Goal: Information Seeking & Learning: Learn about a topic

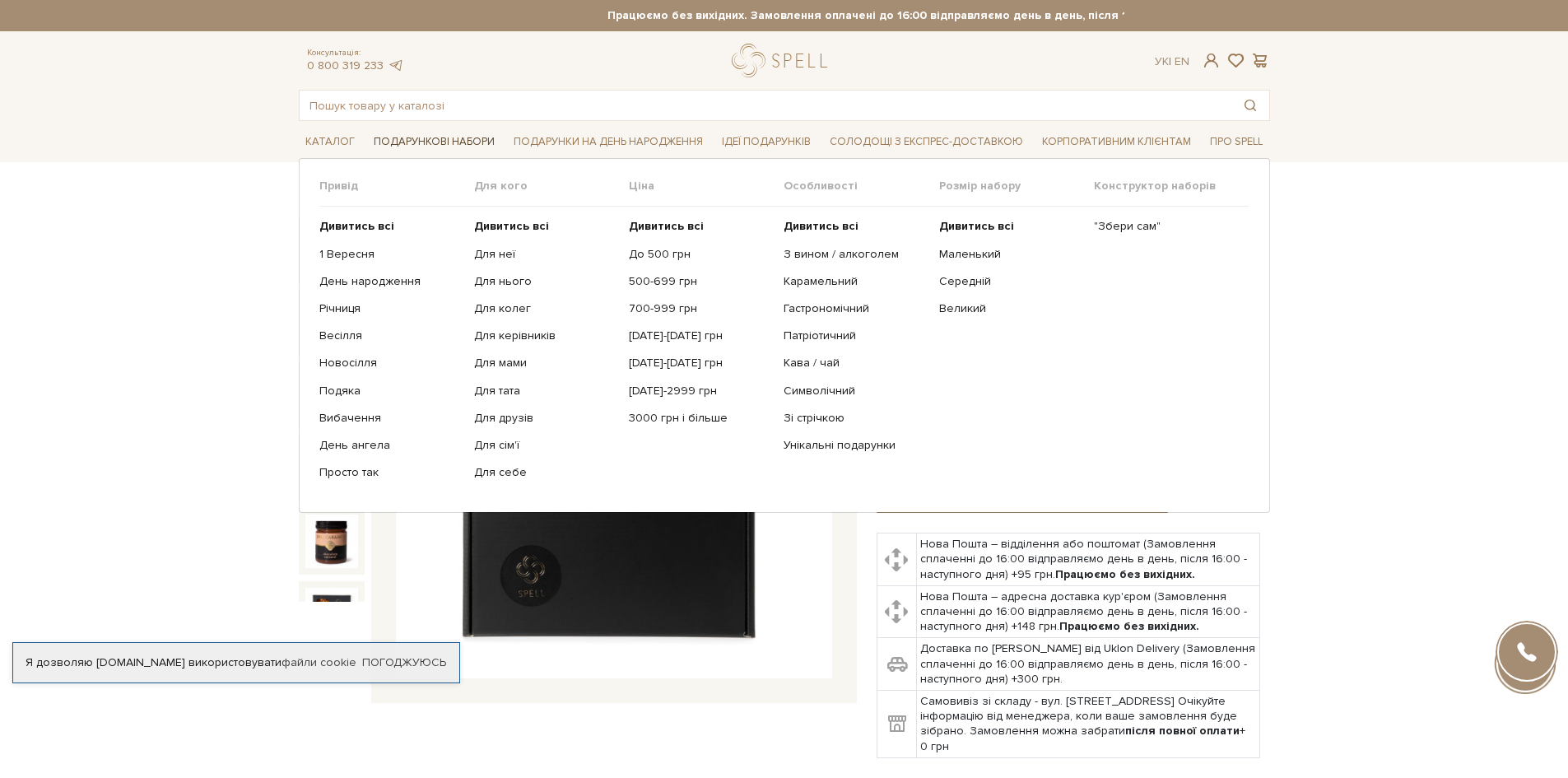
click at [468, 148] on span "Подарункові набори" at bounding box center [433, 142] width 134 height 26
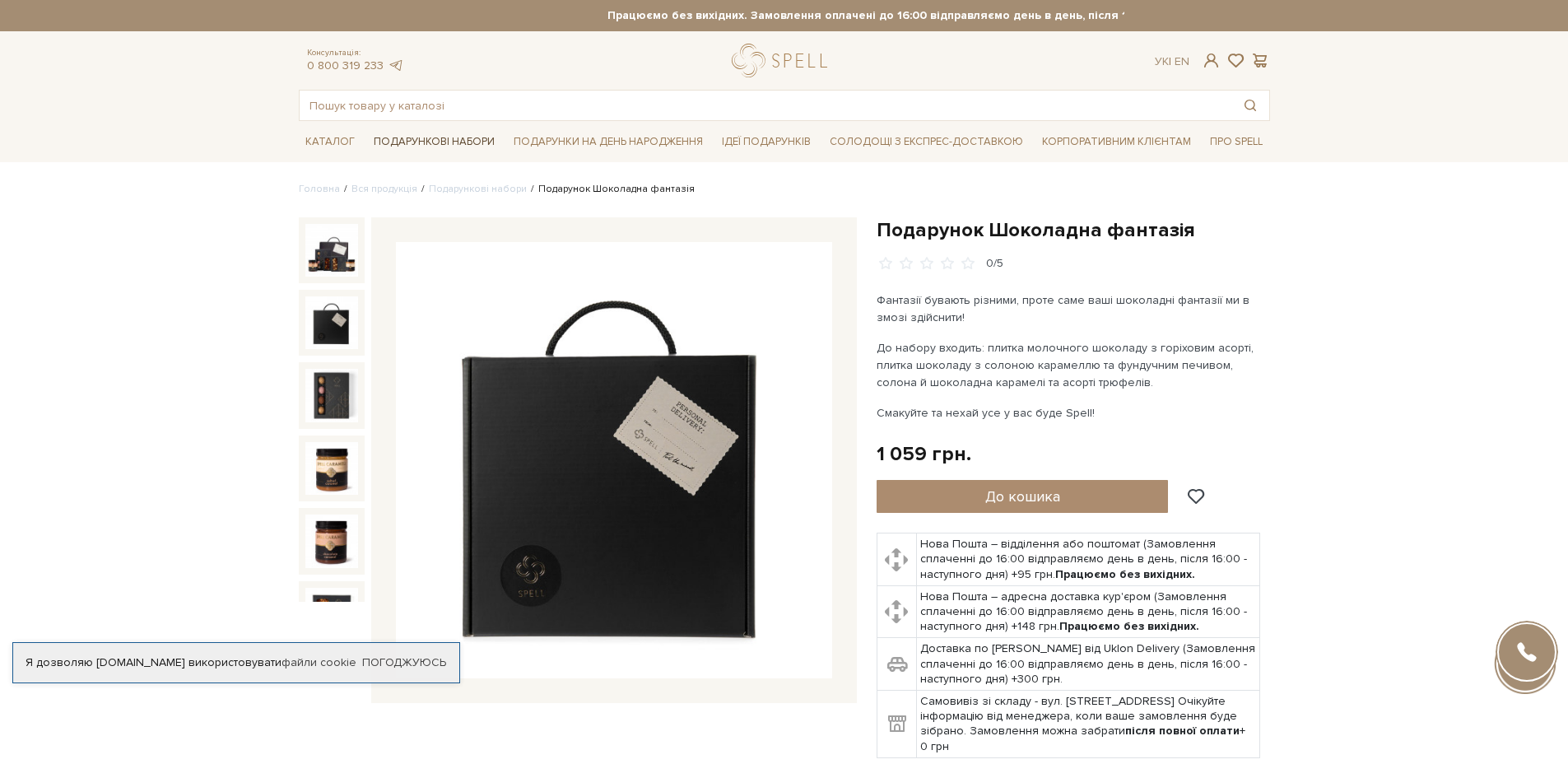
click at [467, 148] on span "Подарункові набори" at bounding box center [433, 142] width 134 height 26
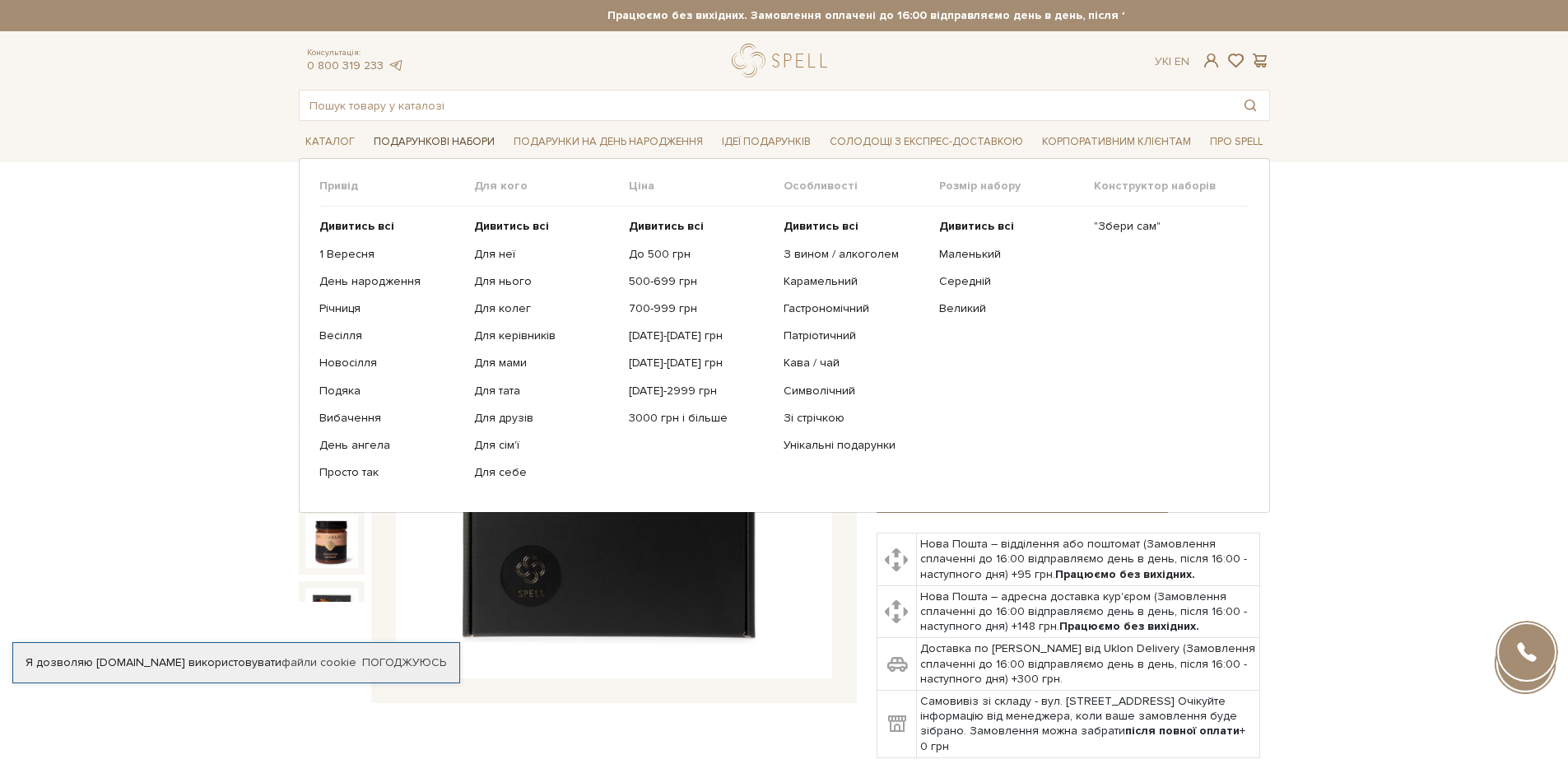
click at [465, 146] on span "Подарункові набори" at bounding box center [433, 142] width 134 height 26
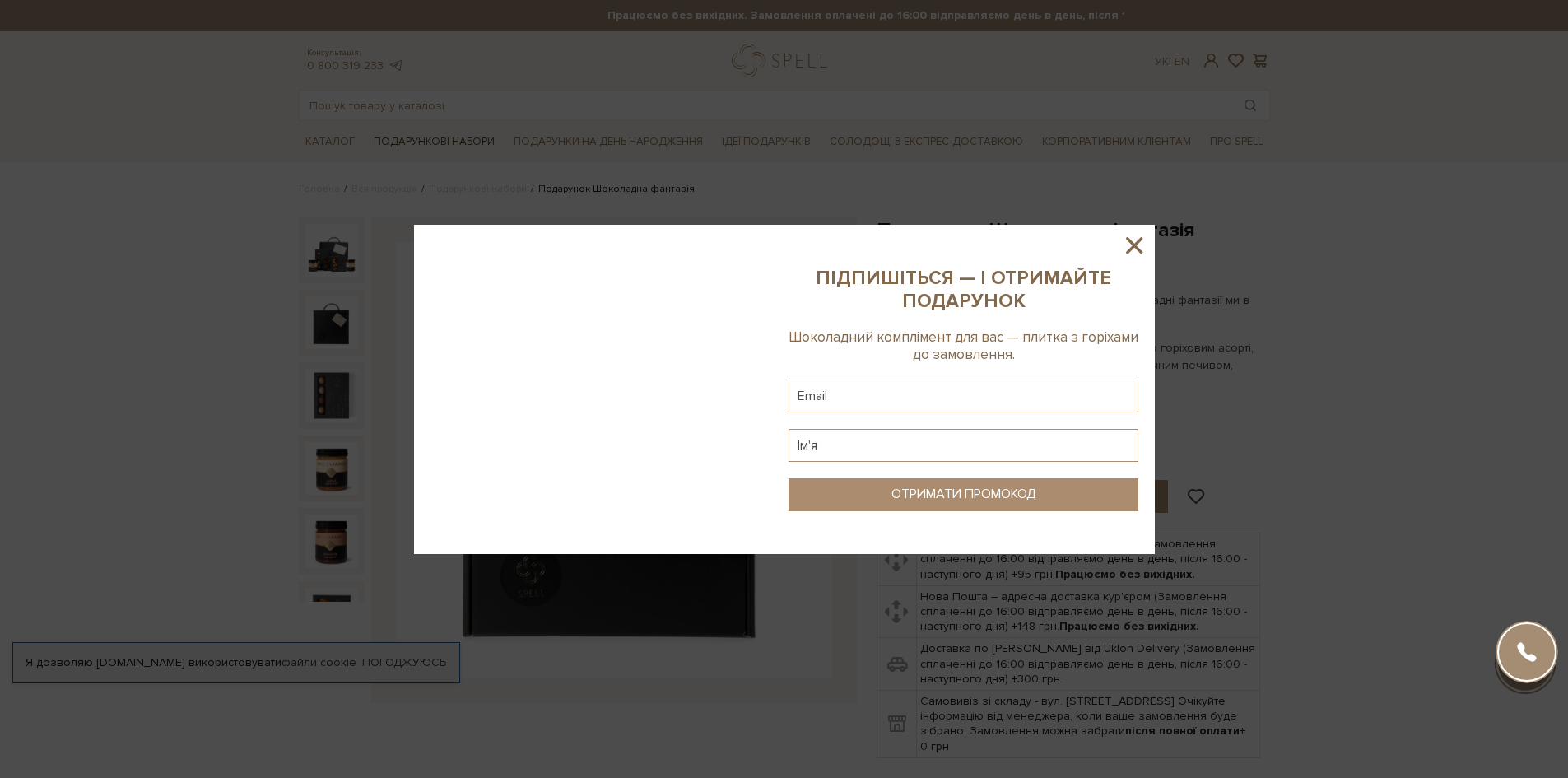
click at [465, 146] on div at bounding box center [784, 389] width 1568 height 778
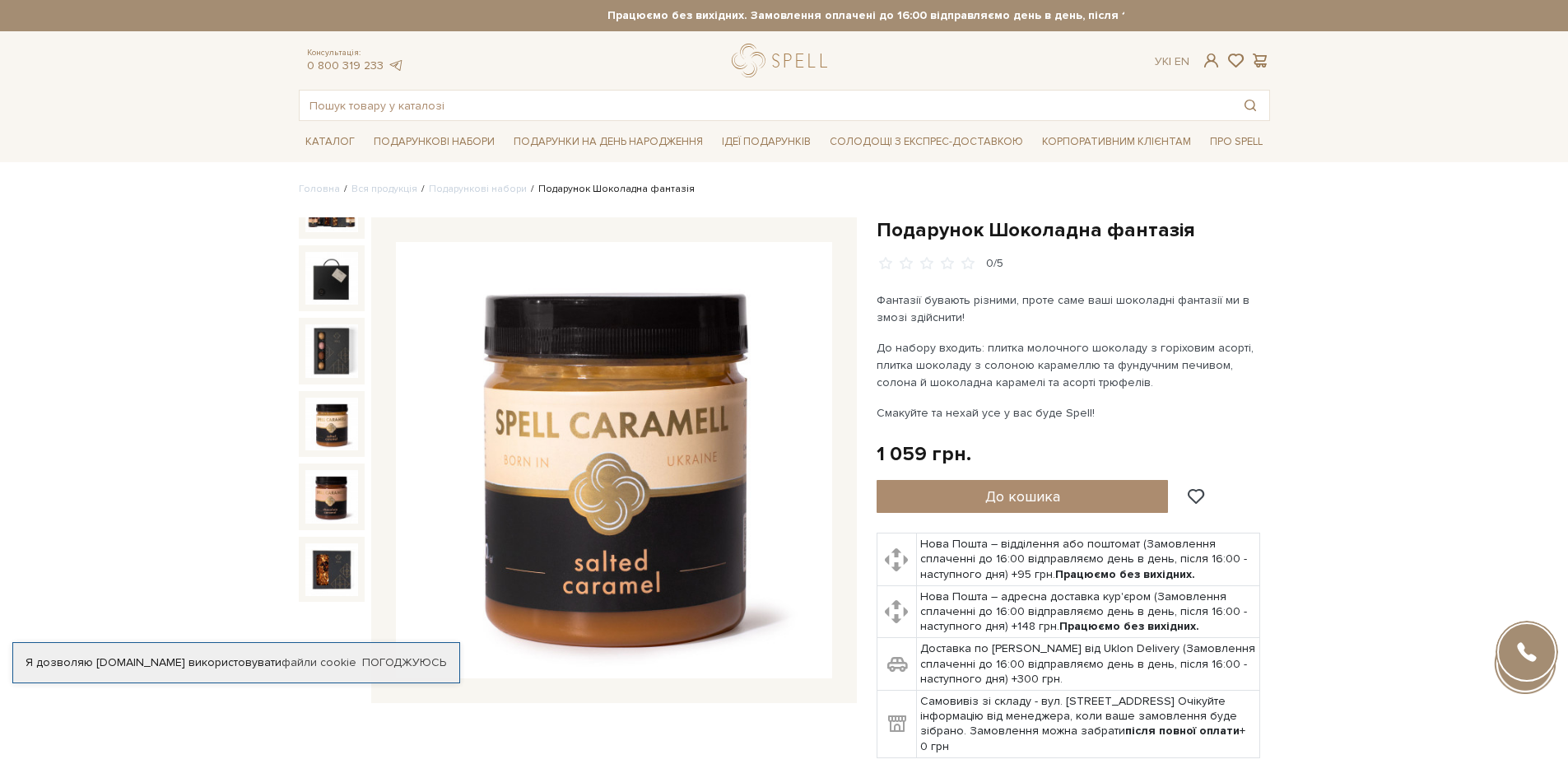
scroll to position [105, 0]
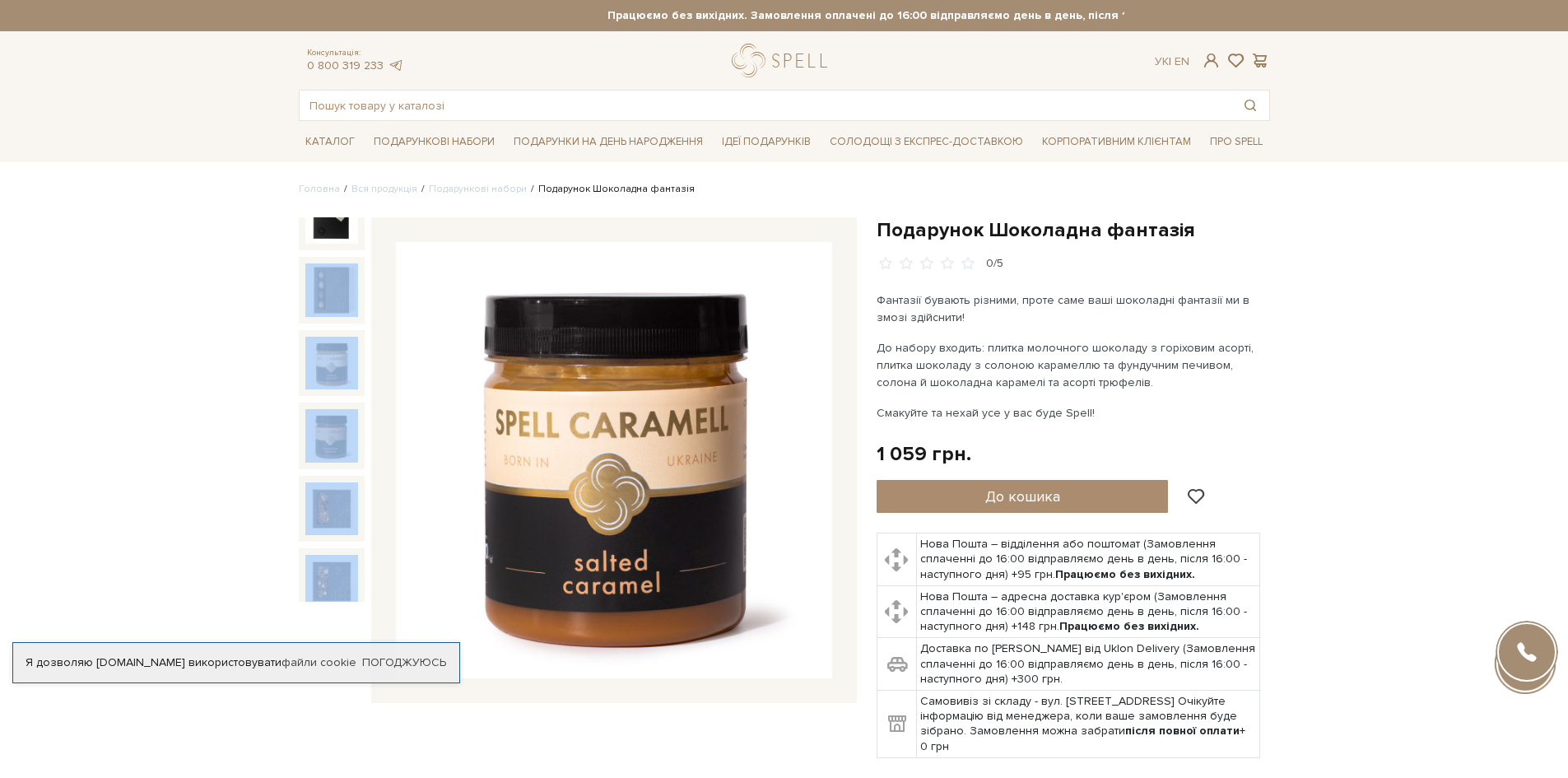
drag, startPoint x: 377, startPoint y: 601, endPoint x: 363, endPoint y: 276, distance: 325.3
click at [363, 276] on div at bounding box center [578, 460] width 558 height 485
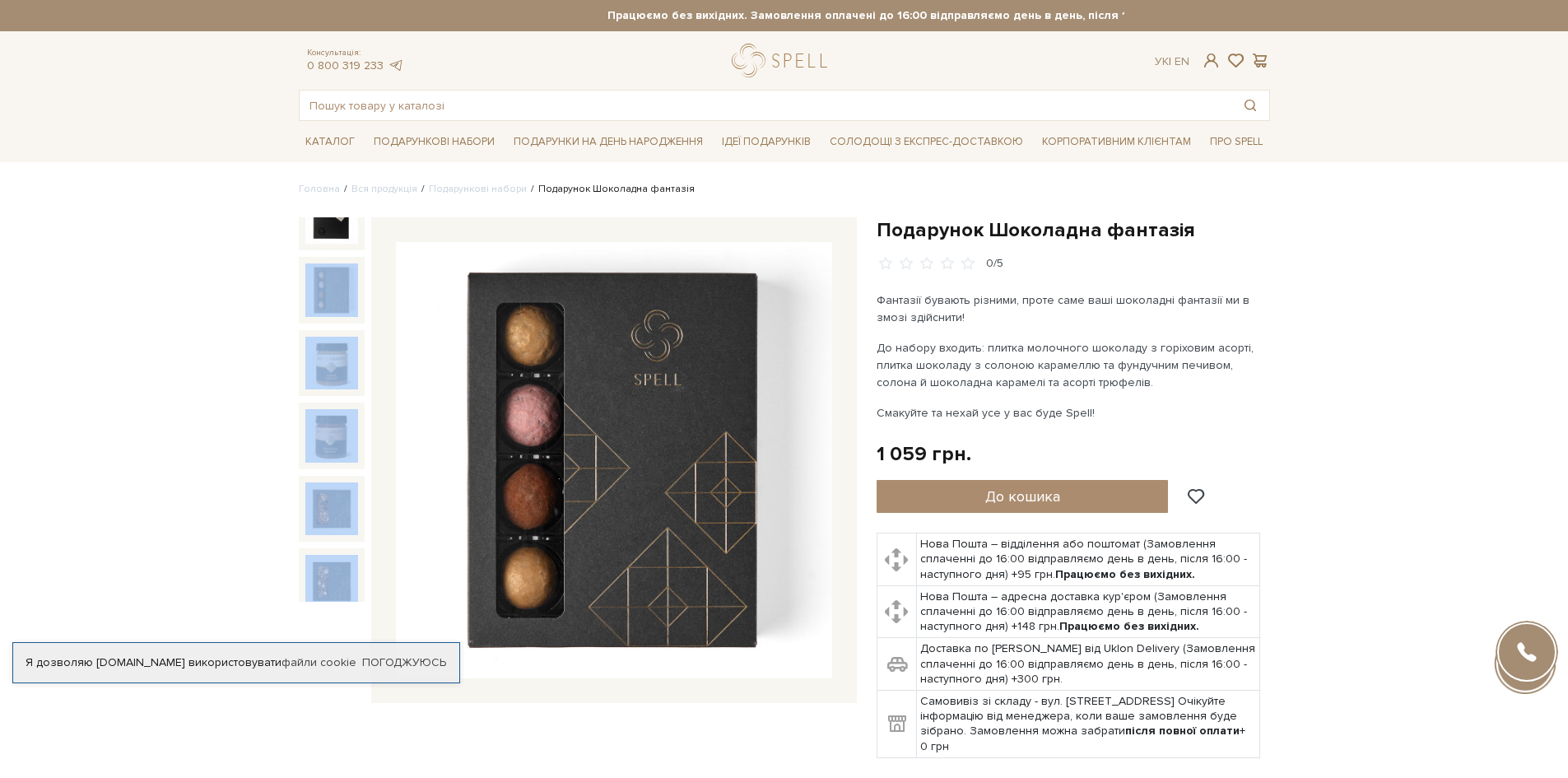
click at [329, 277] on img at bounding box center [332, 290] width 53 height 53
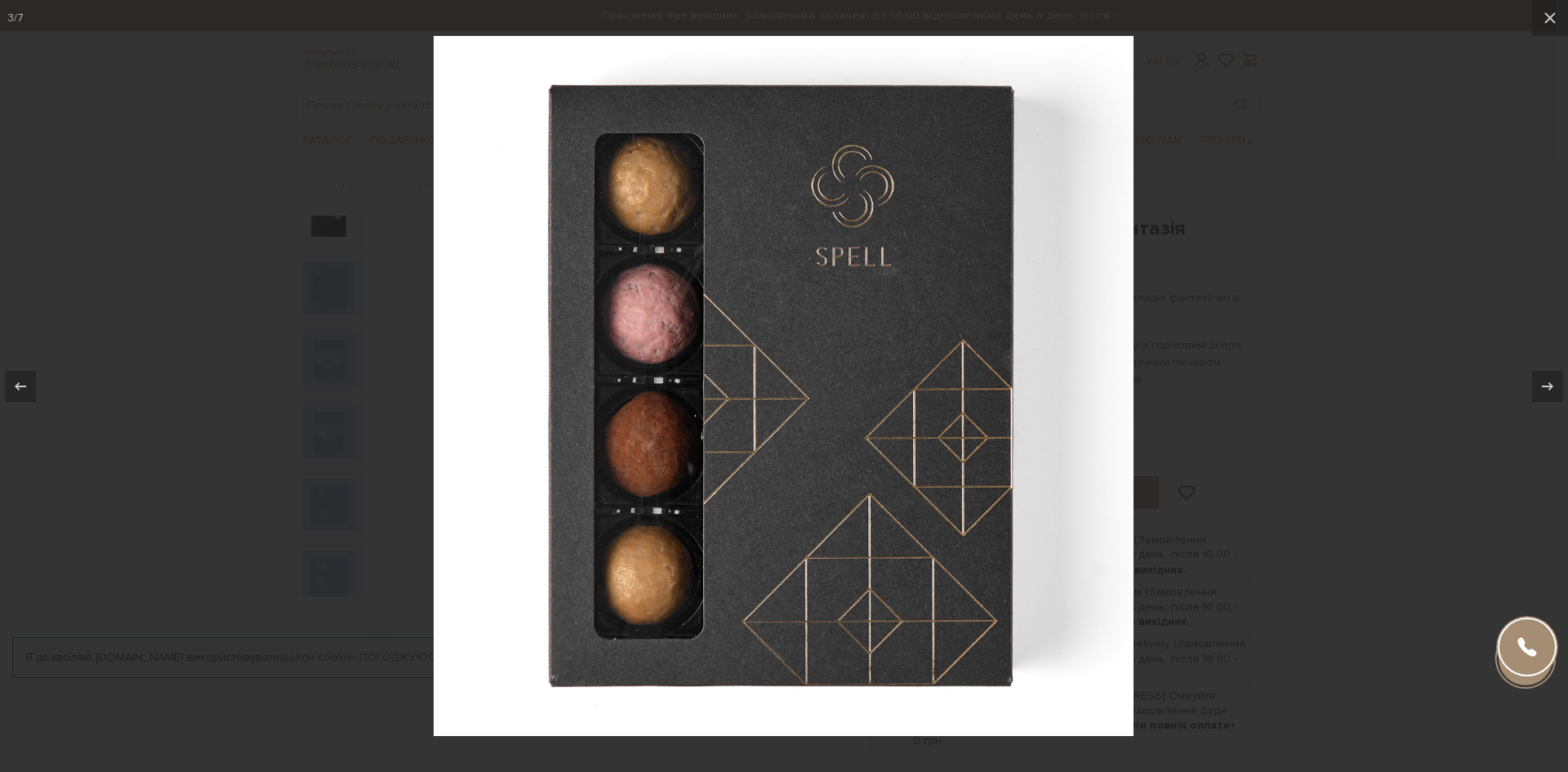
click at [1425, 328] on div at bounding box center [784, 386] width 1568 height 772
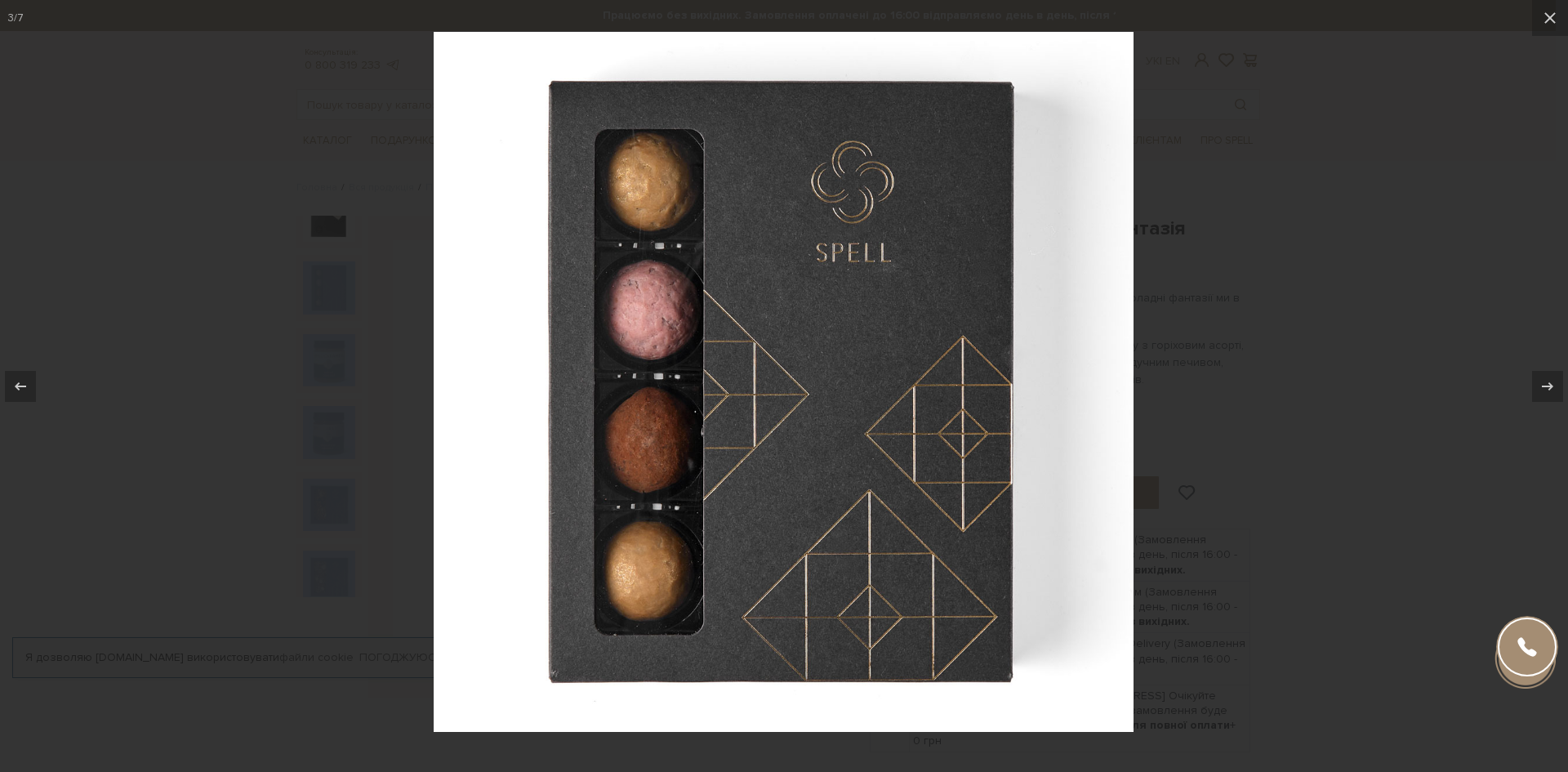
drag, startPoint x: 1567, startPoint y: 488, endPoint x: 1539, endPoint y: 403, distance: 89.5
click at [1555, 468] on div at bounding box center [784, 382] width 1568 height 772
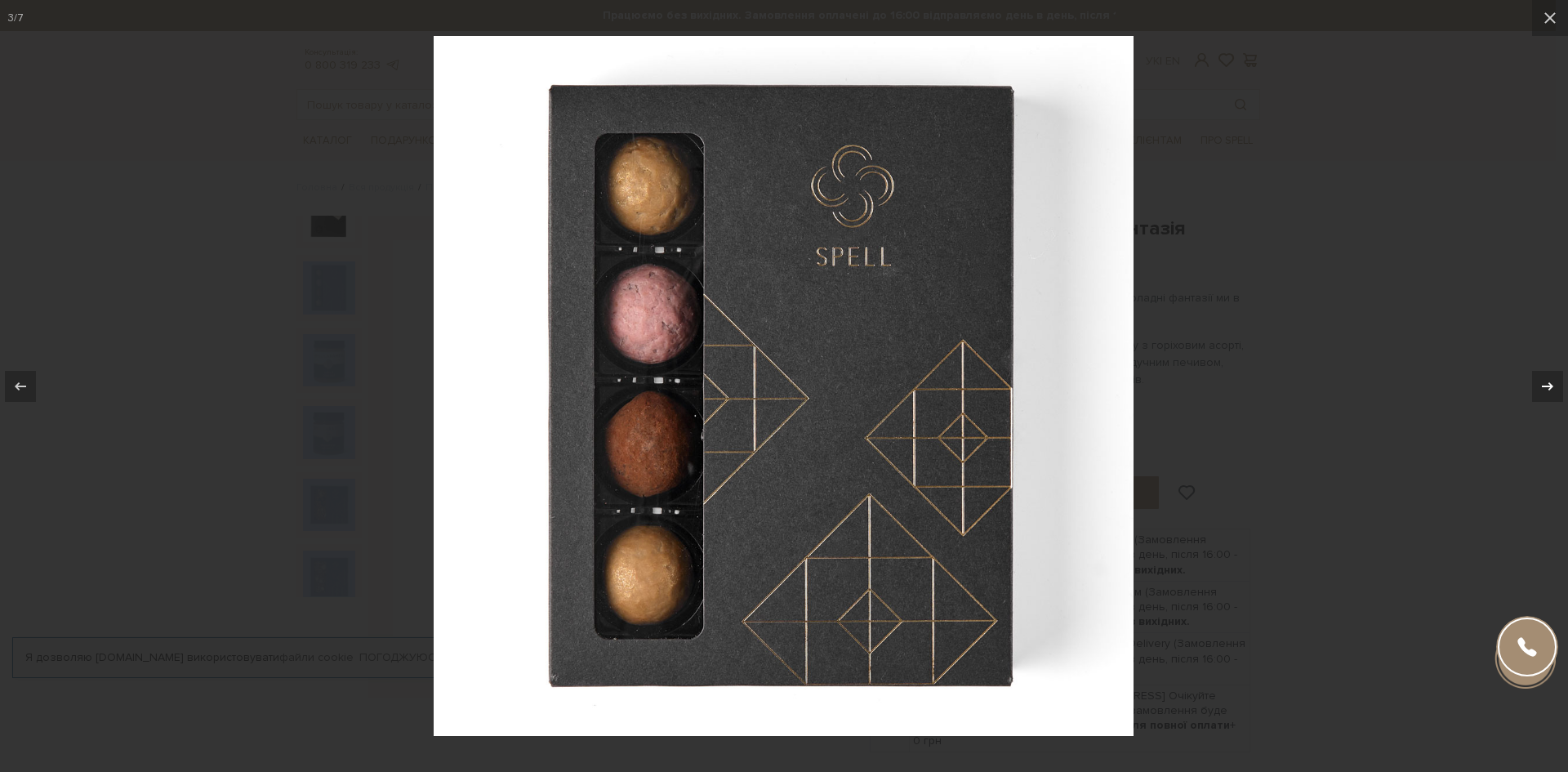
click at [1548, 377] on icon at bounding box center [1548, 386] width 19 height 19
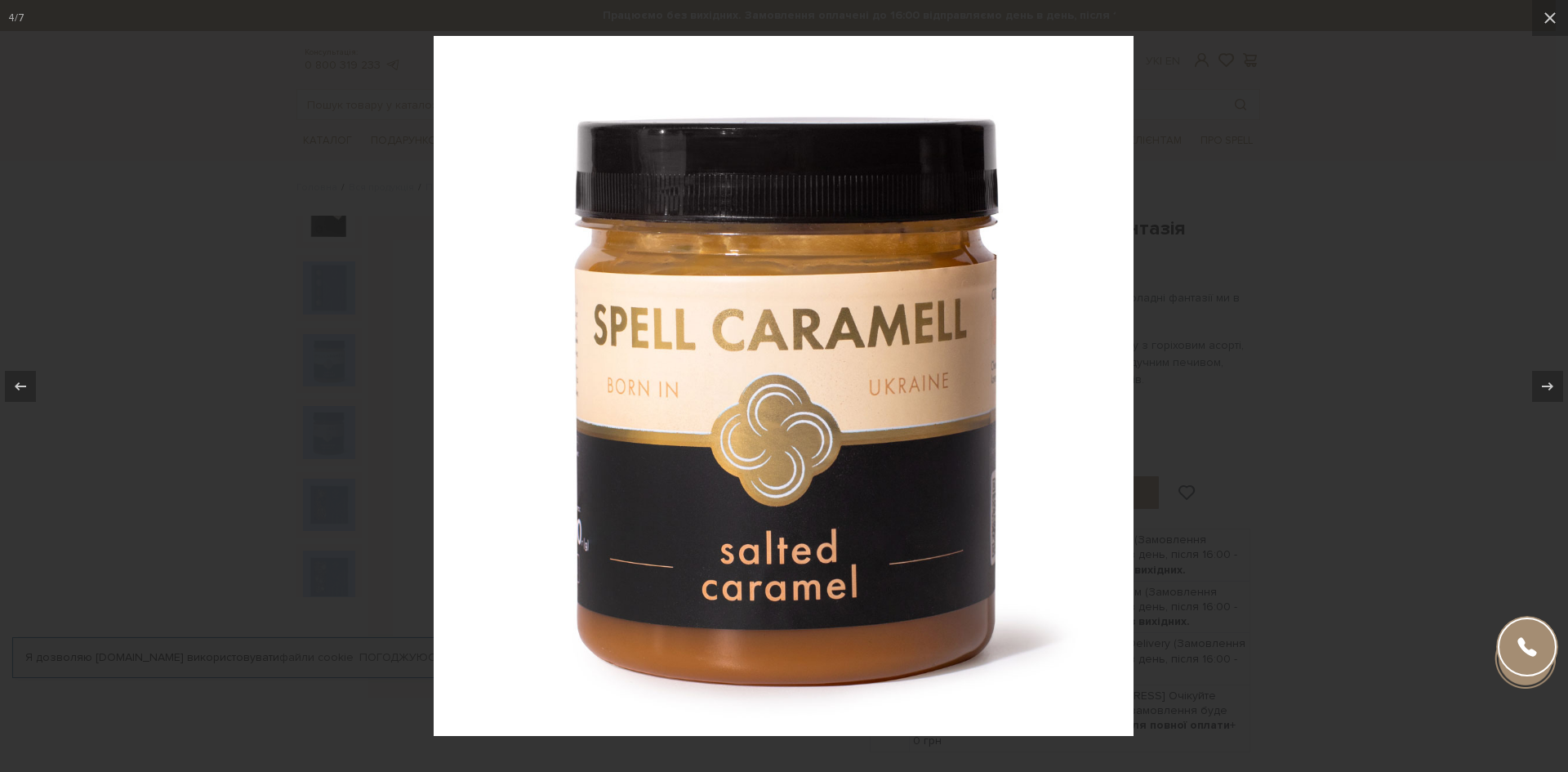
click at [1450, 504] on div at bounding box center [784, 386] width 1568 height 772
click at [1422, 516] on div at bounding box center [784, 386] width 1568 height 772
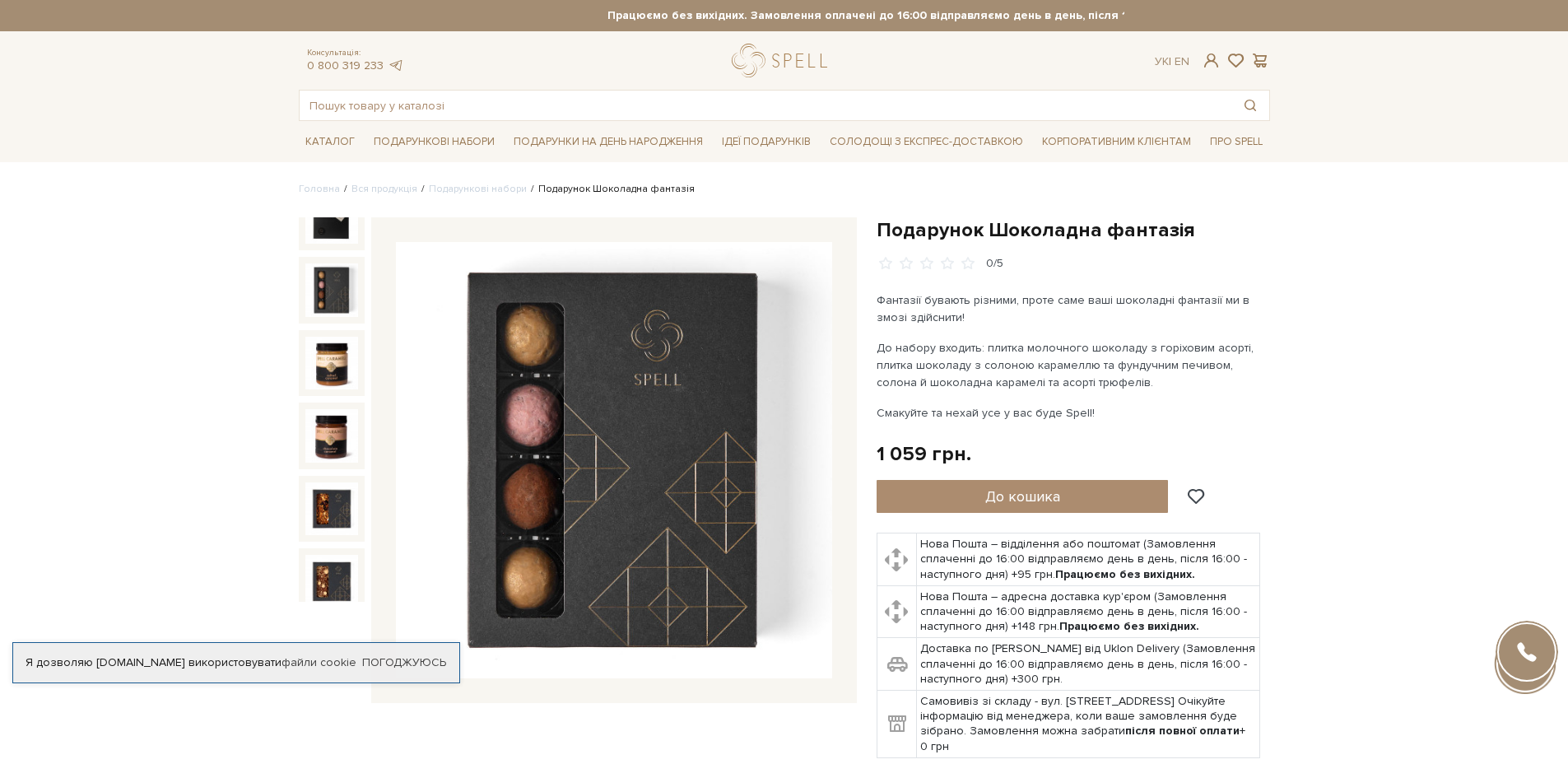
drag, startPoint x: 1243, startPoint y: 485, endPoint x: 1234, endPoint y: 488, distance: 9.5
drag, startPoint x: 1234, startPoint y: 488, endPoint x: 369, endPoint y: 349, distance: 876.1
click at [364, 351] on div at bounding box center [331, 409] width 66 height 385
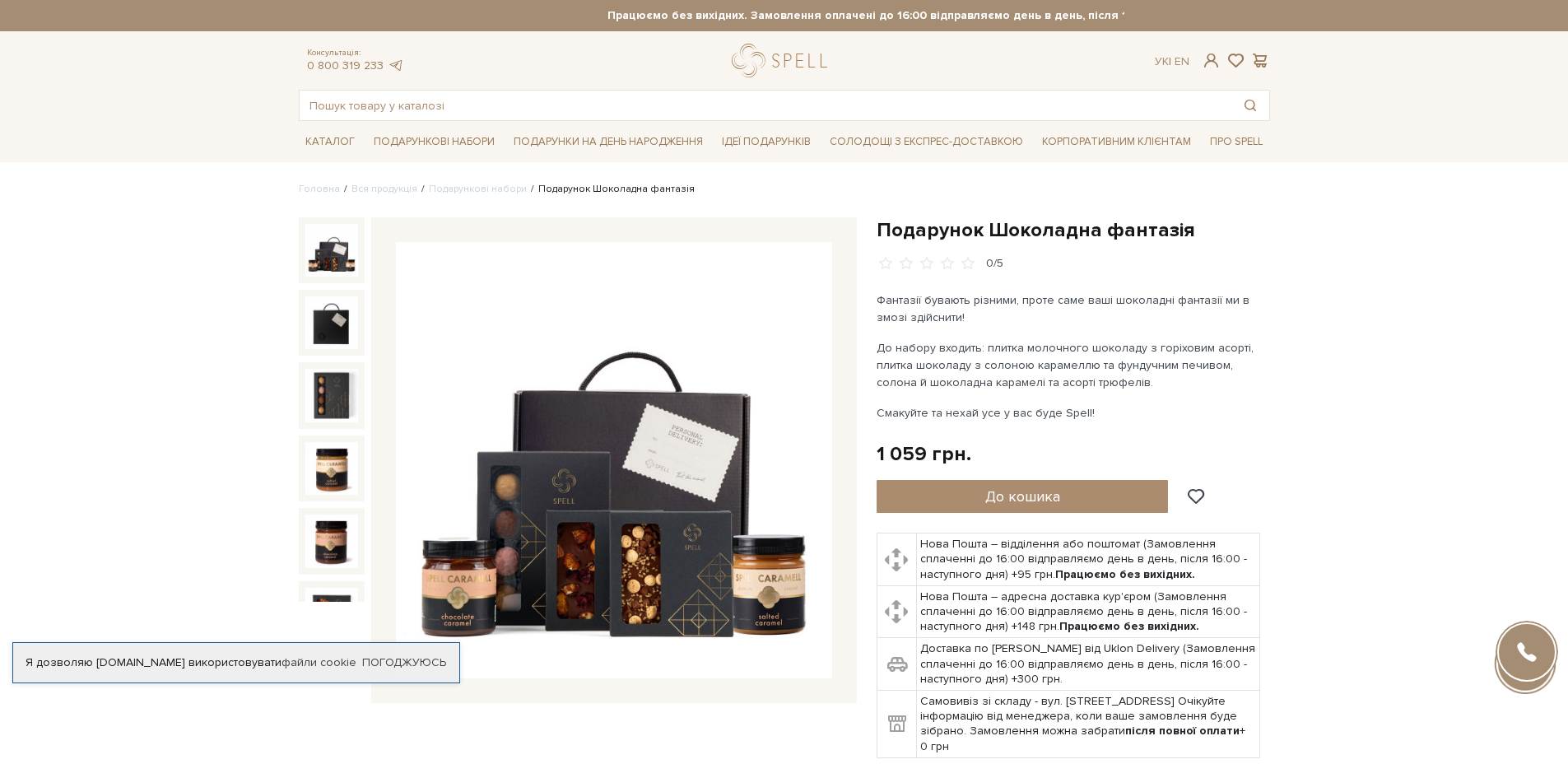
click at [326, 260] on img at bounding box center [332, 250] width 53 height 53
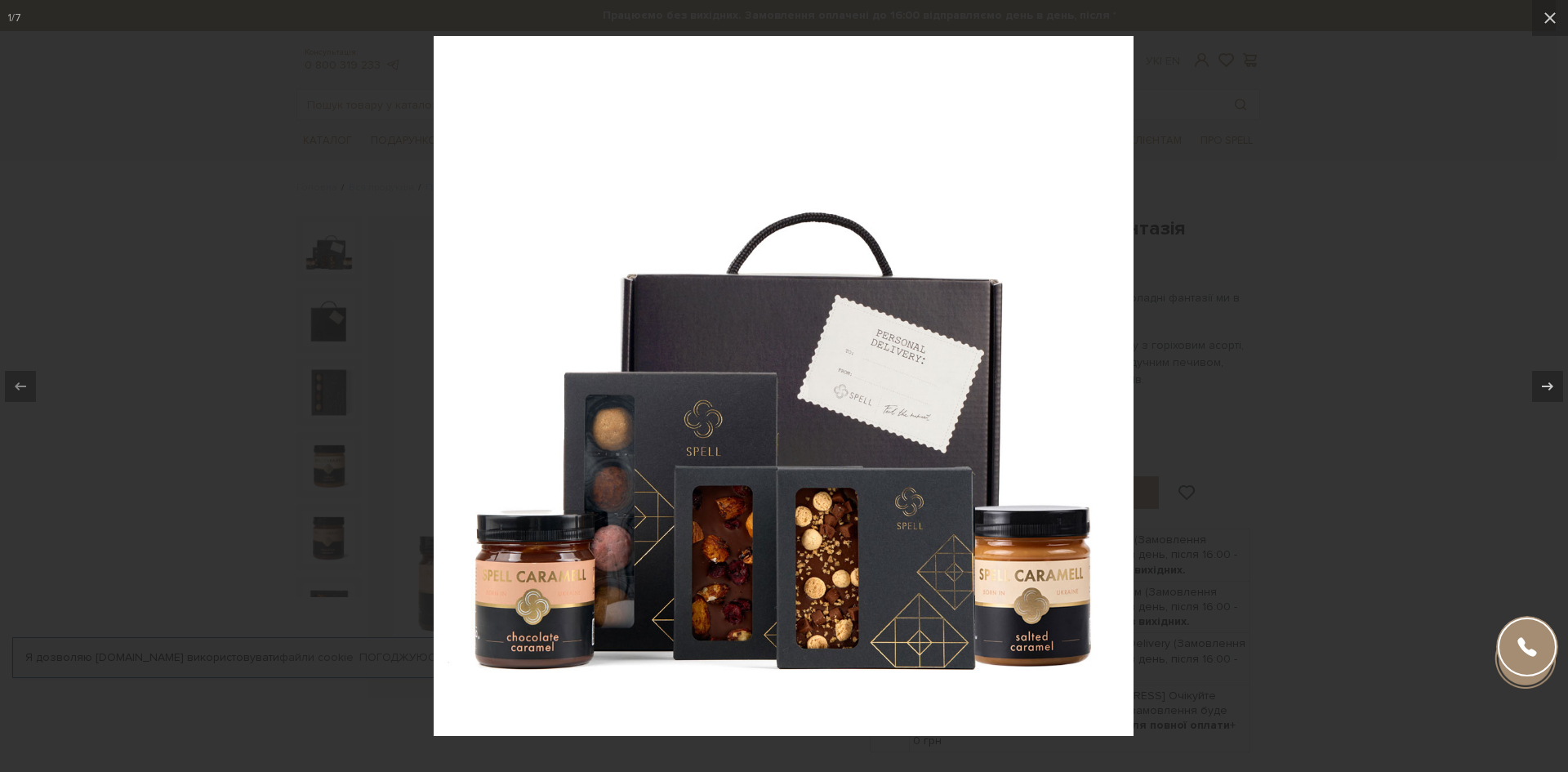
click at [303, 258] on div at bounding box center [784, 386] width 1568 height 772
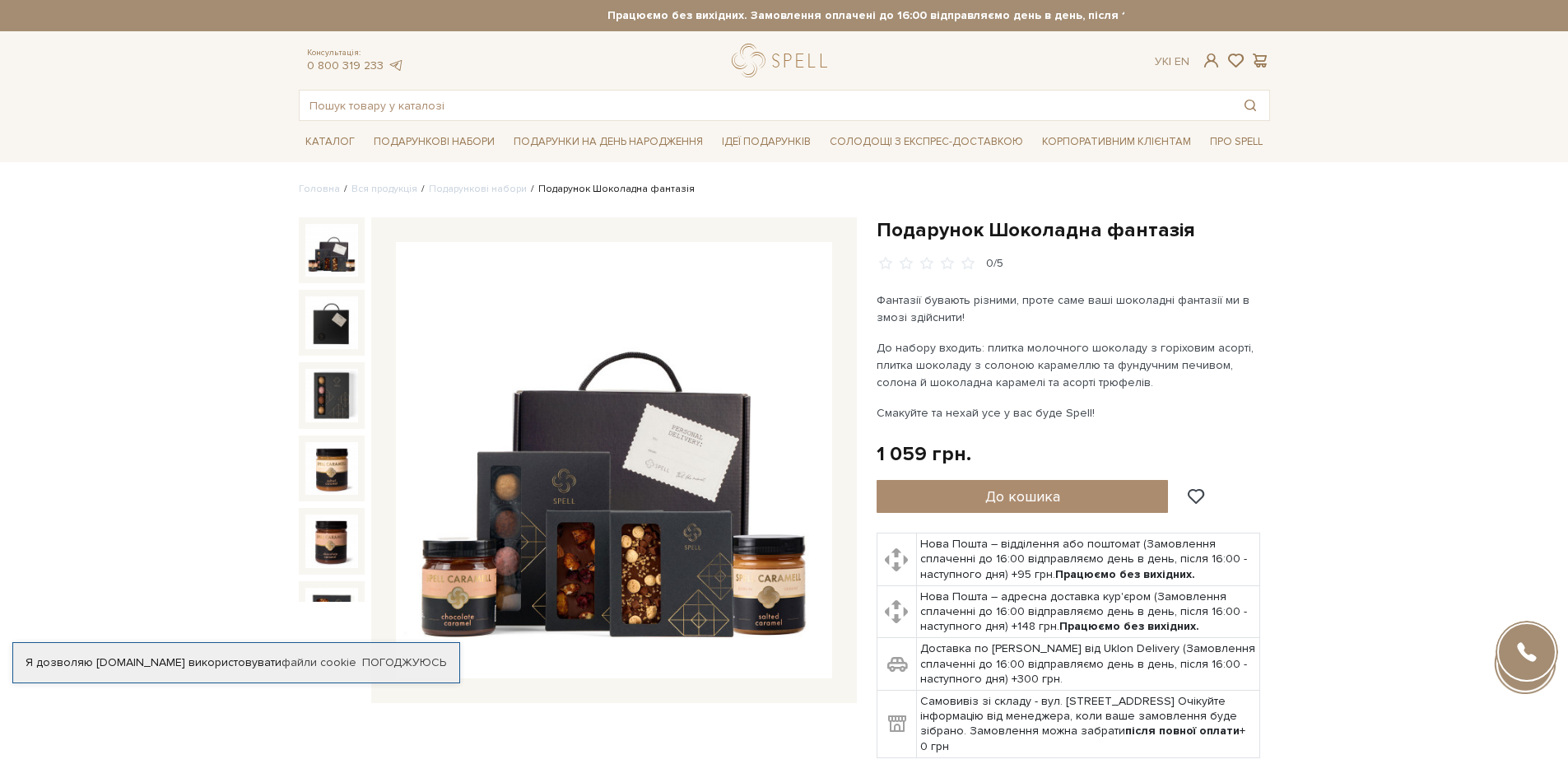
click at [327, 268] on img at bounding box center [332, 250] width 53 height 53
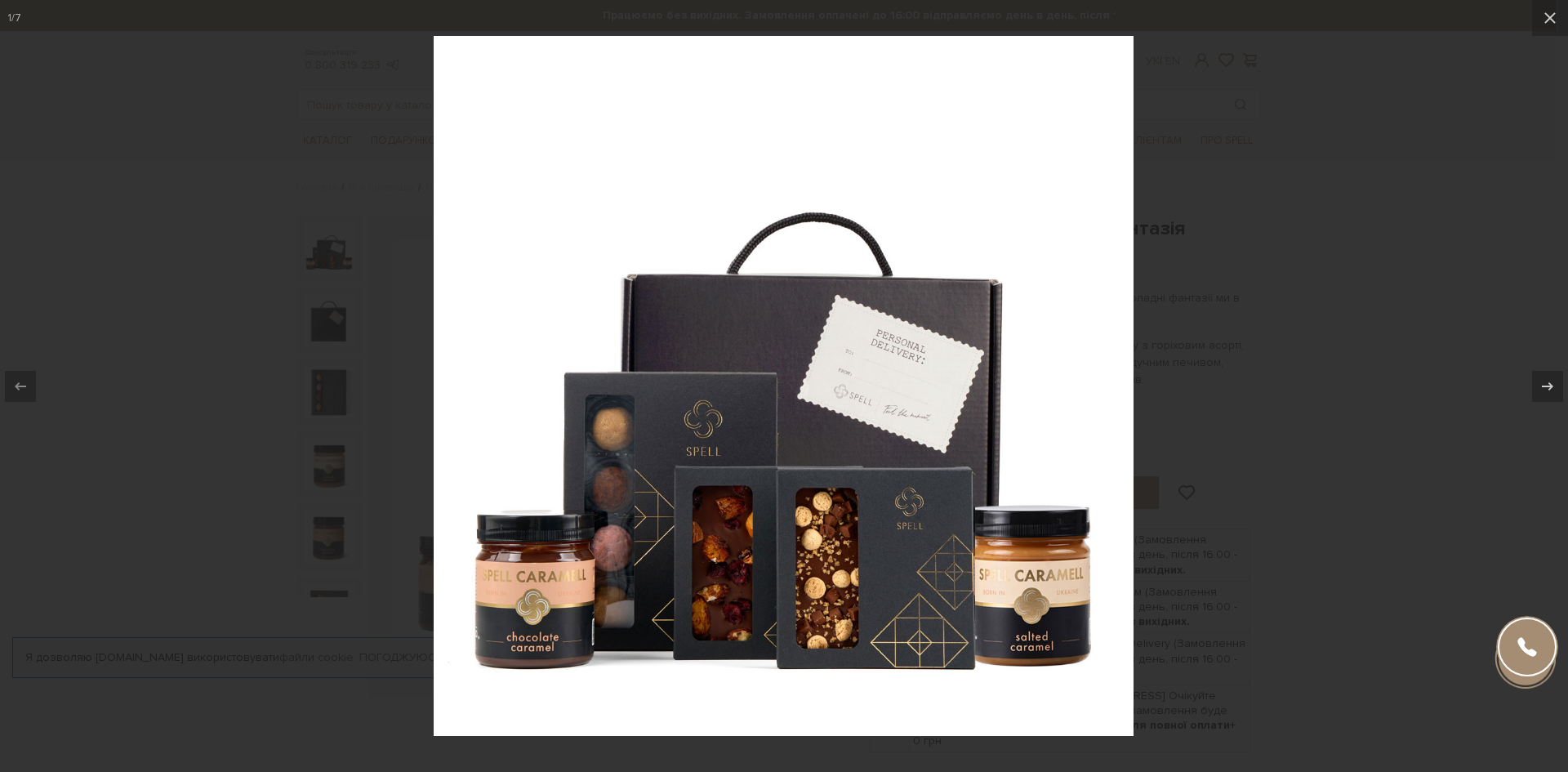
click at [1408, 381] on div at bounding box center [784, 386] width 1568 height 772
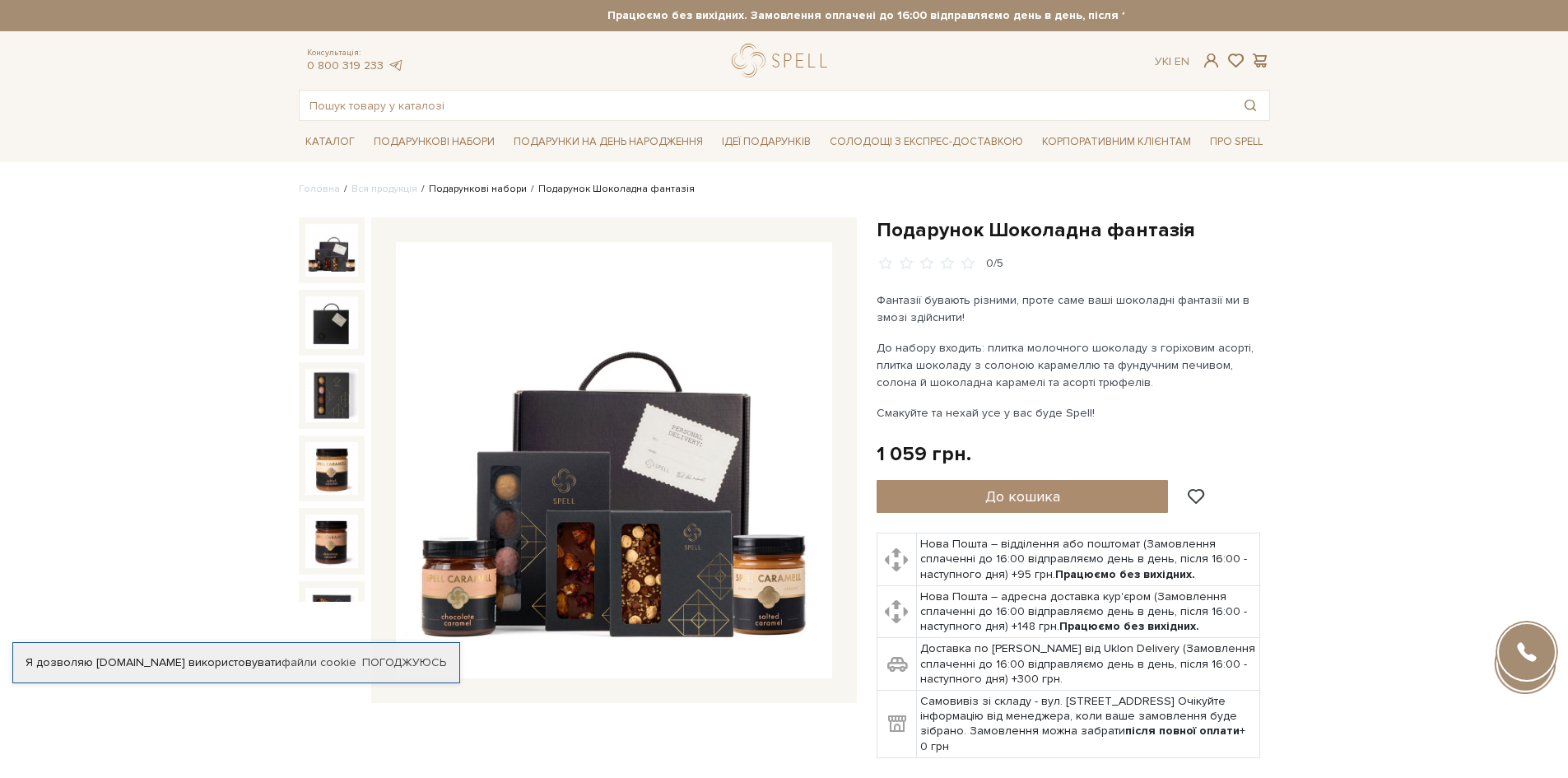
click at [488, 192] on link "Подарункові набори" at bounding box center [478, 189] width 98 height 12
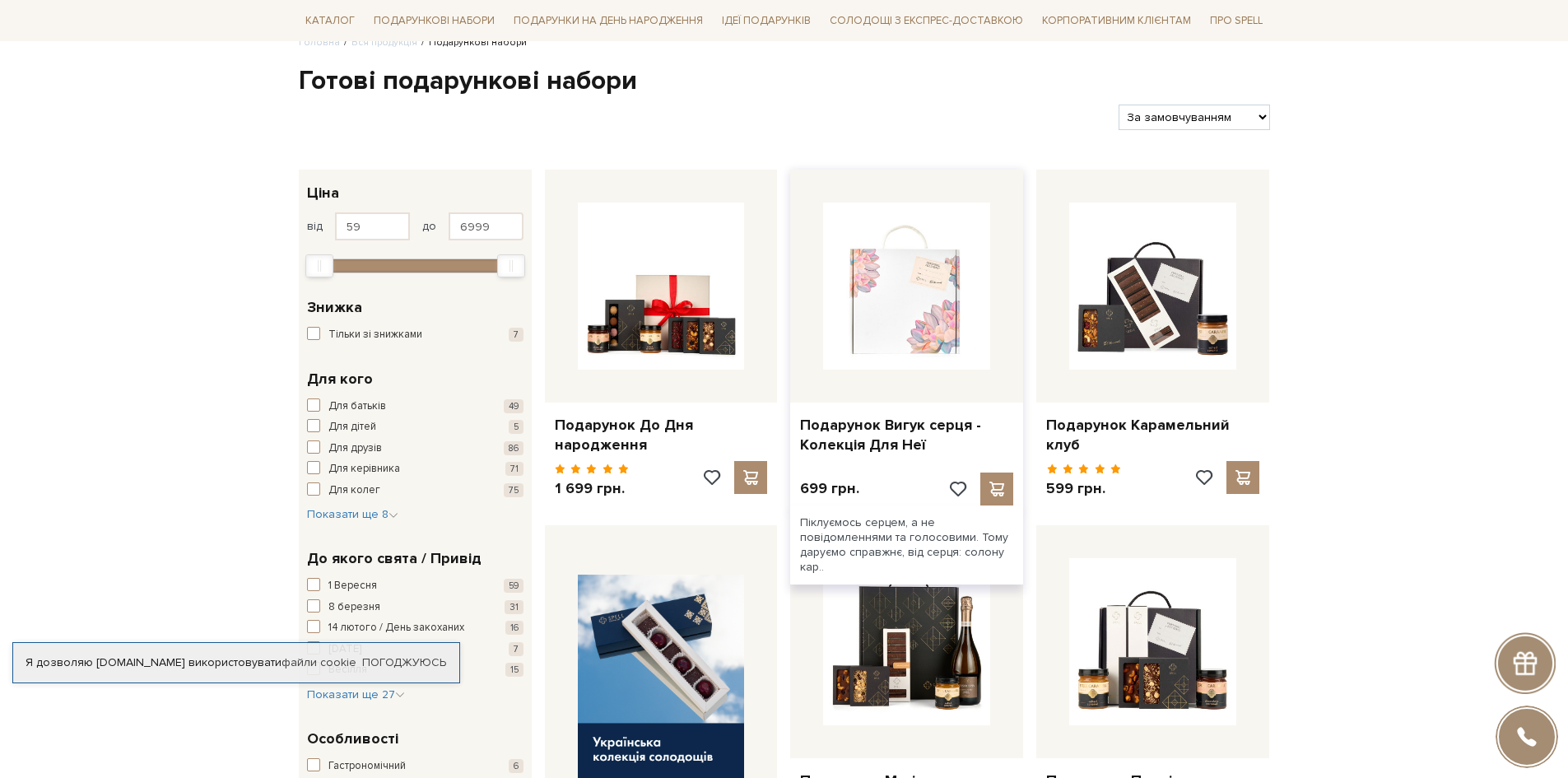
scroll to position [373, 0]
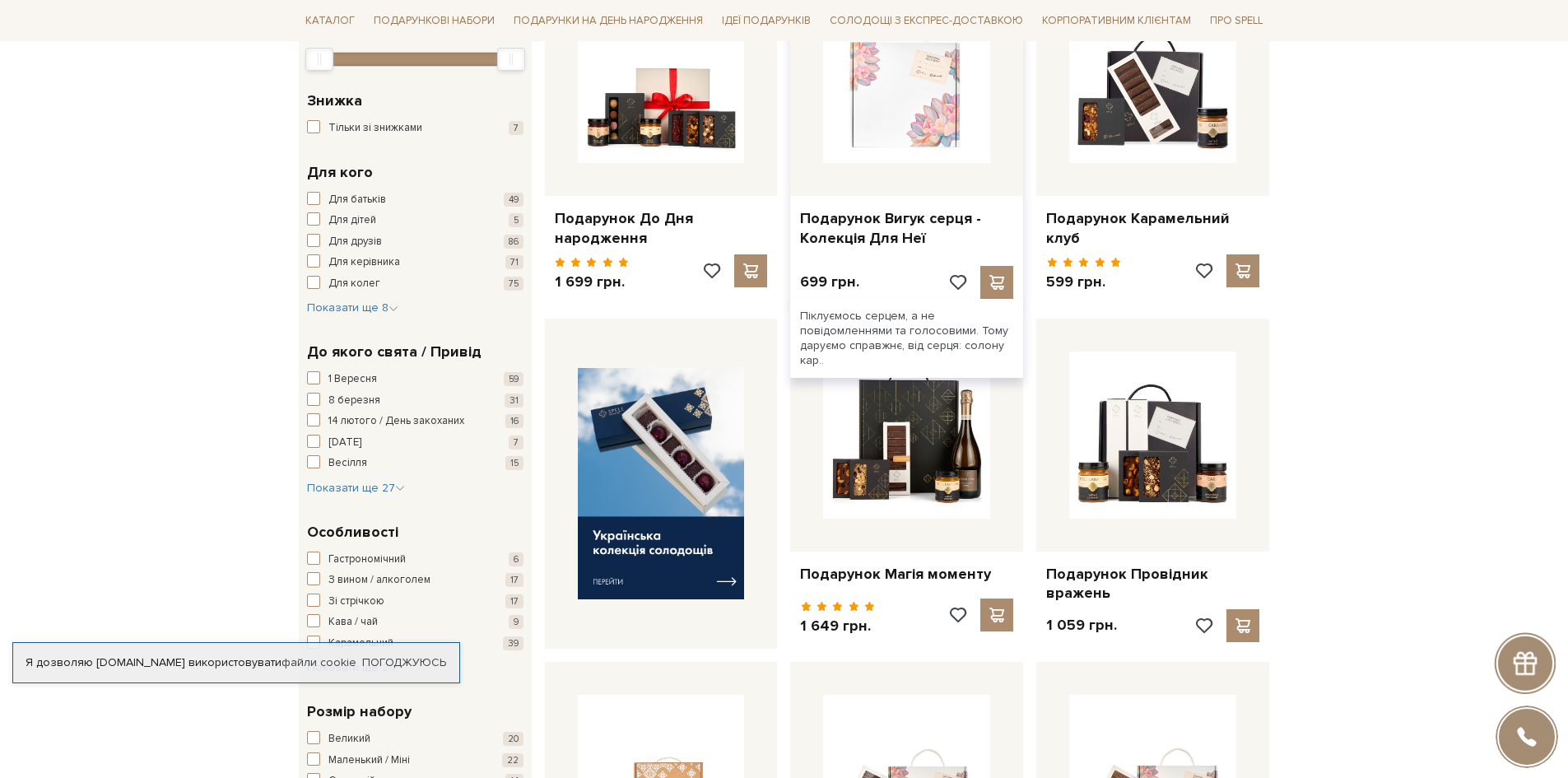
drag, startPoint x: 952, startPoint y: 255, endPoint x: 963, endPoint y: 355, distance: 100.6
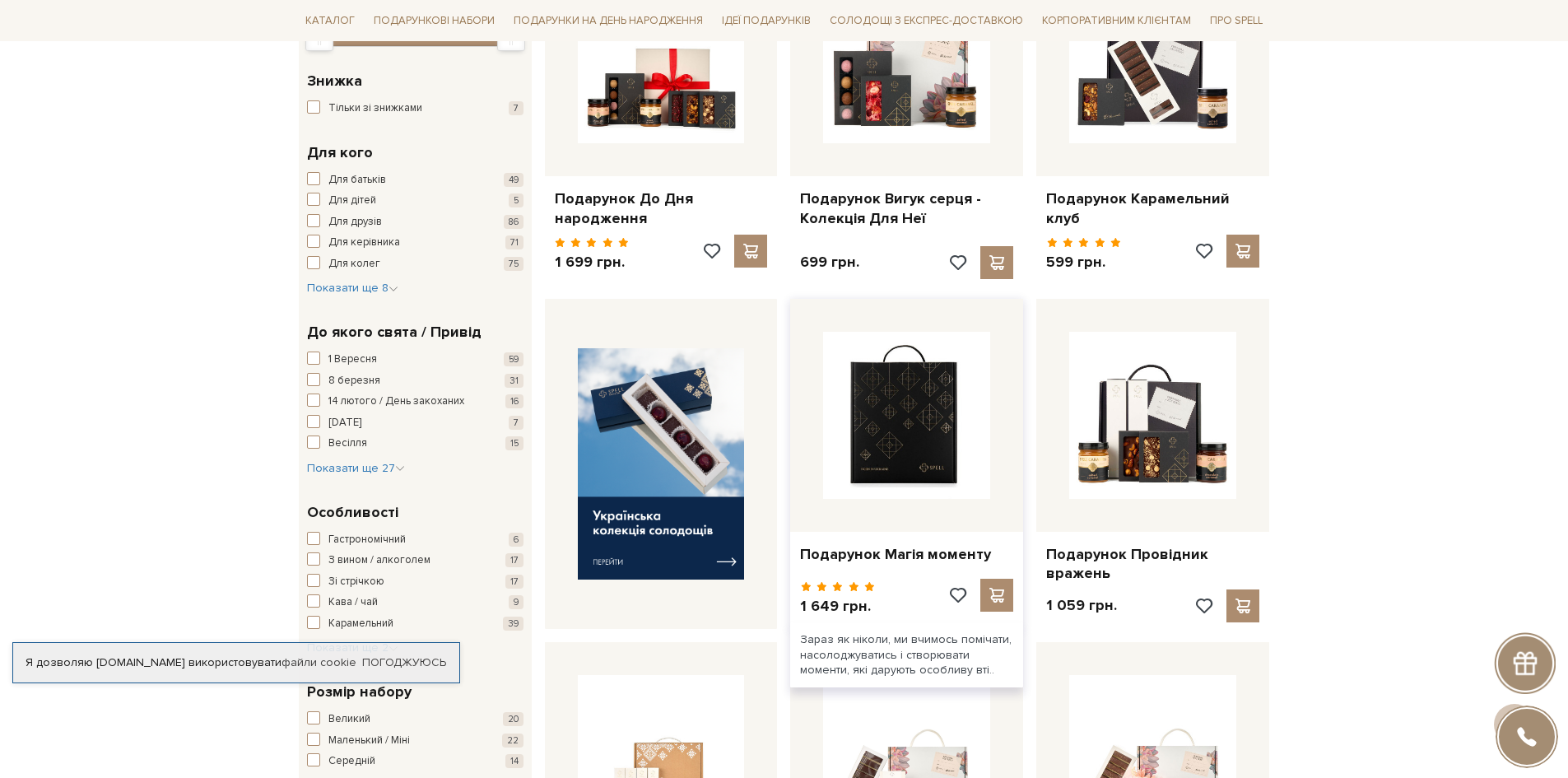
click at [946, 403] on img at bounding box center [907, 415] width 167 height 167
